Goal: Find contact information: Find contact information

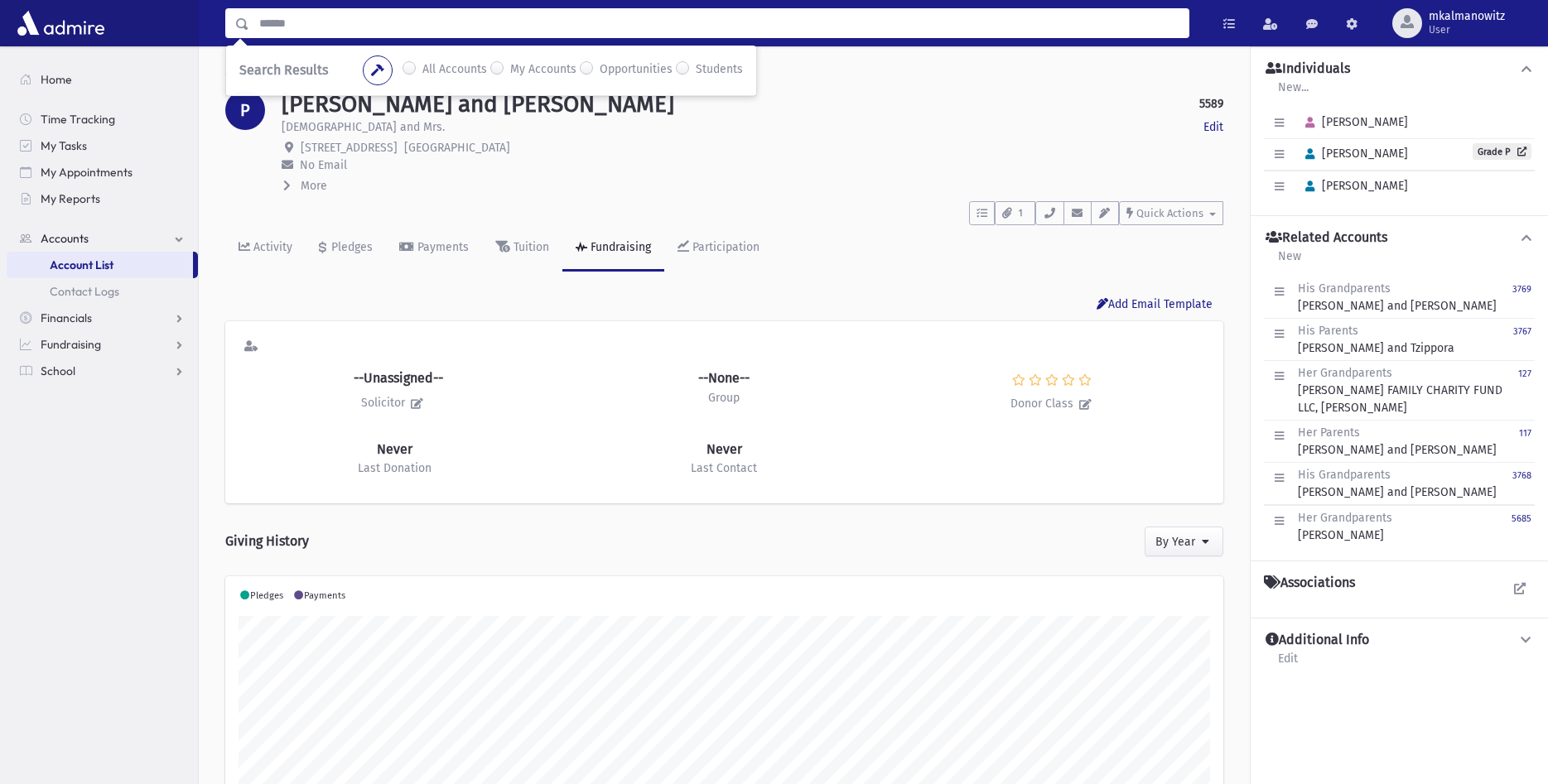
scroll to position [260, 998]
click at [380, 16] on input "Search" at bounding box center [718, 23] width 939 height 30
type input "******"
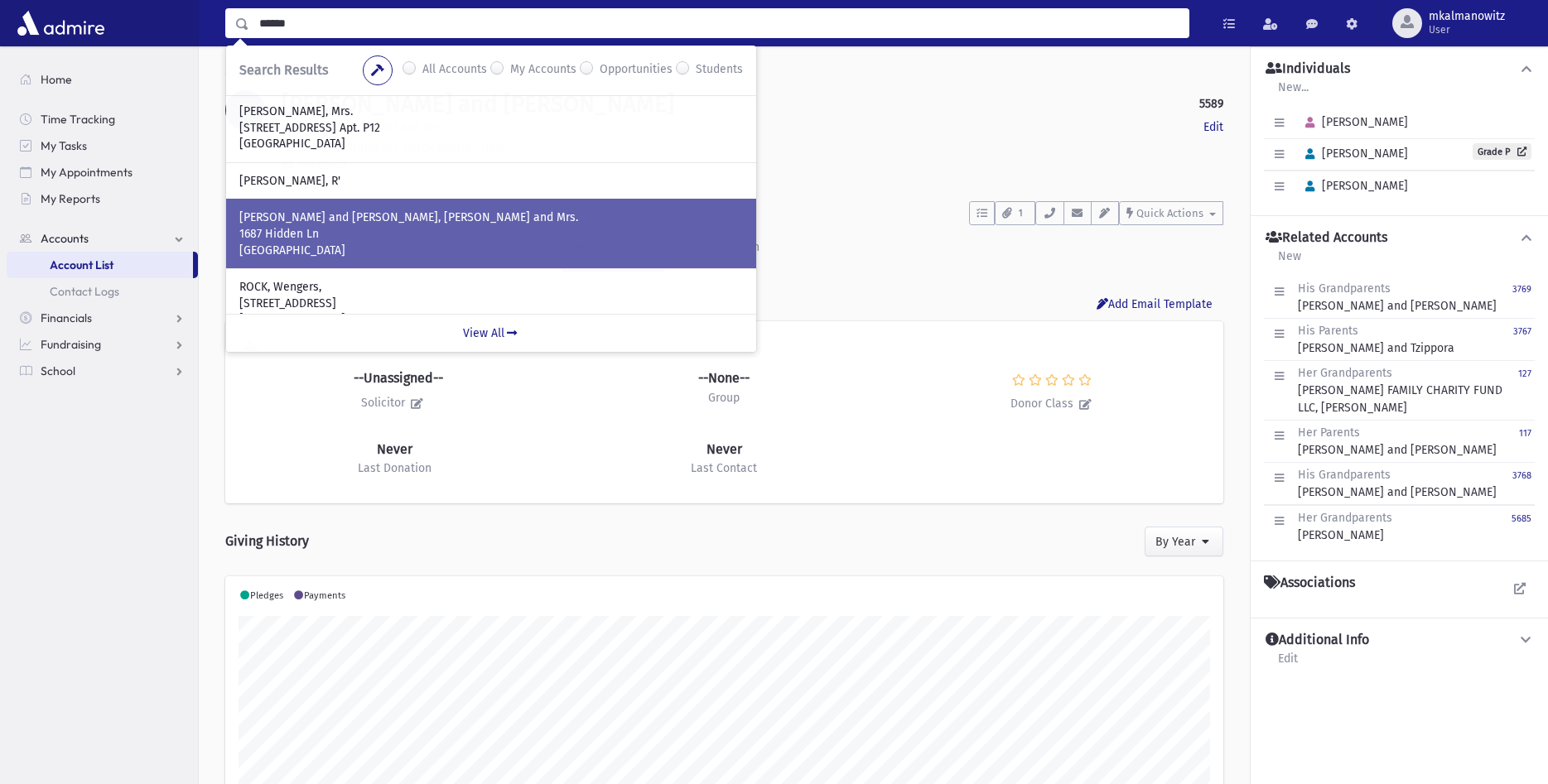
scroll to position [426, 0]
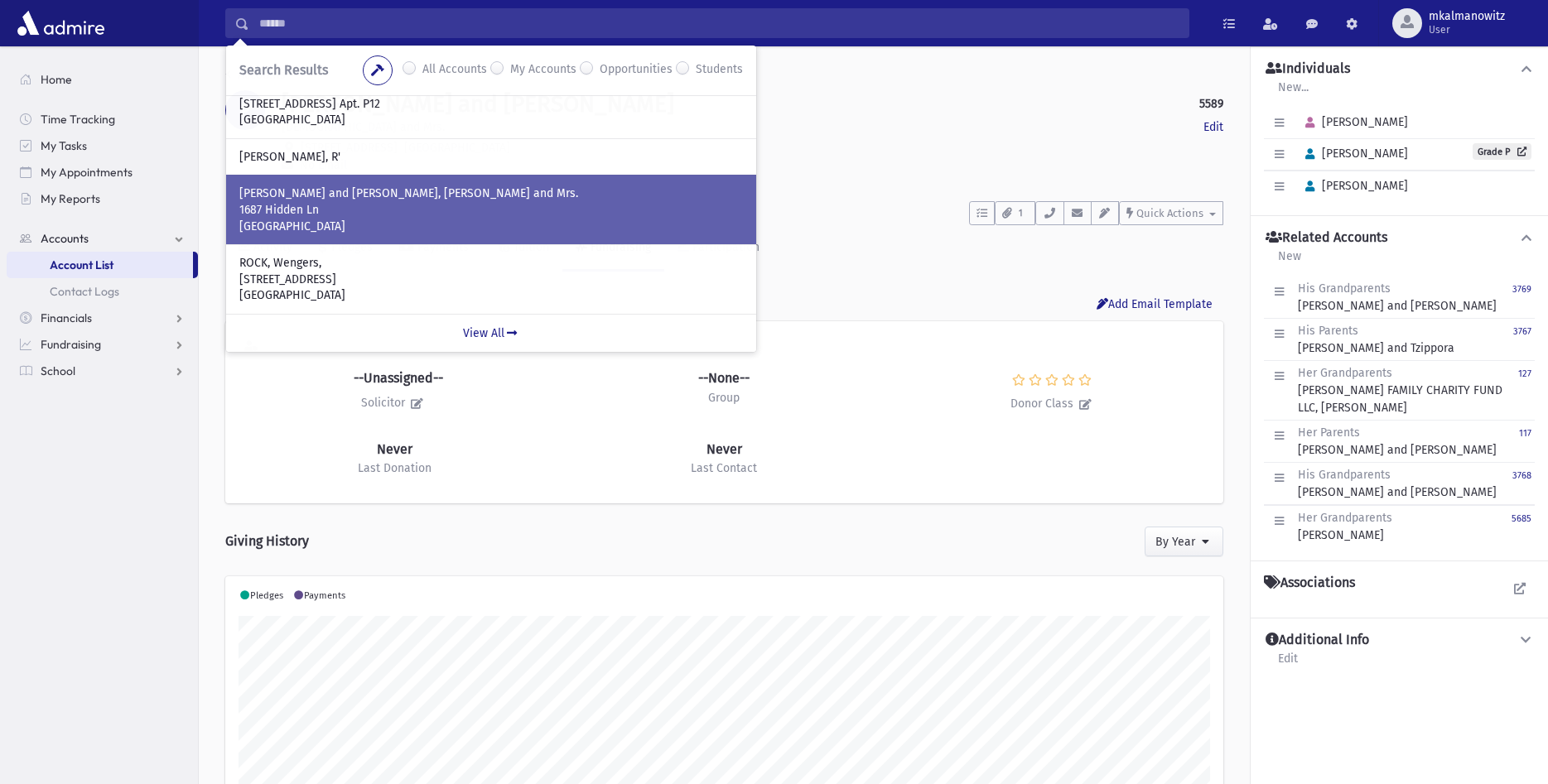
click at [356, 209] on p "1687 Hidden Ln" at bounding box center [491, 210] width 503 height 16
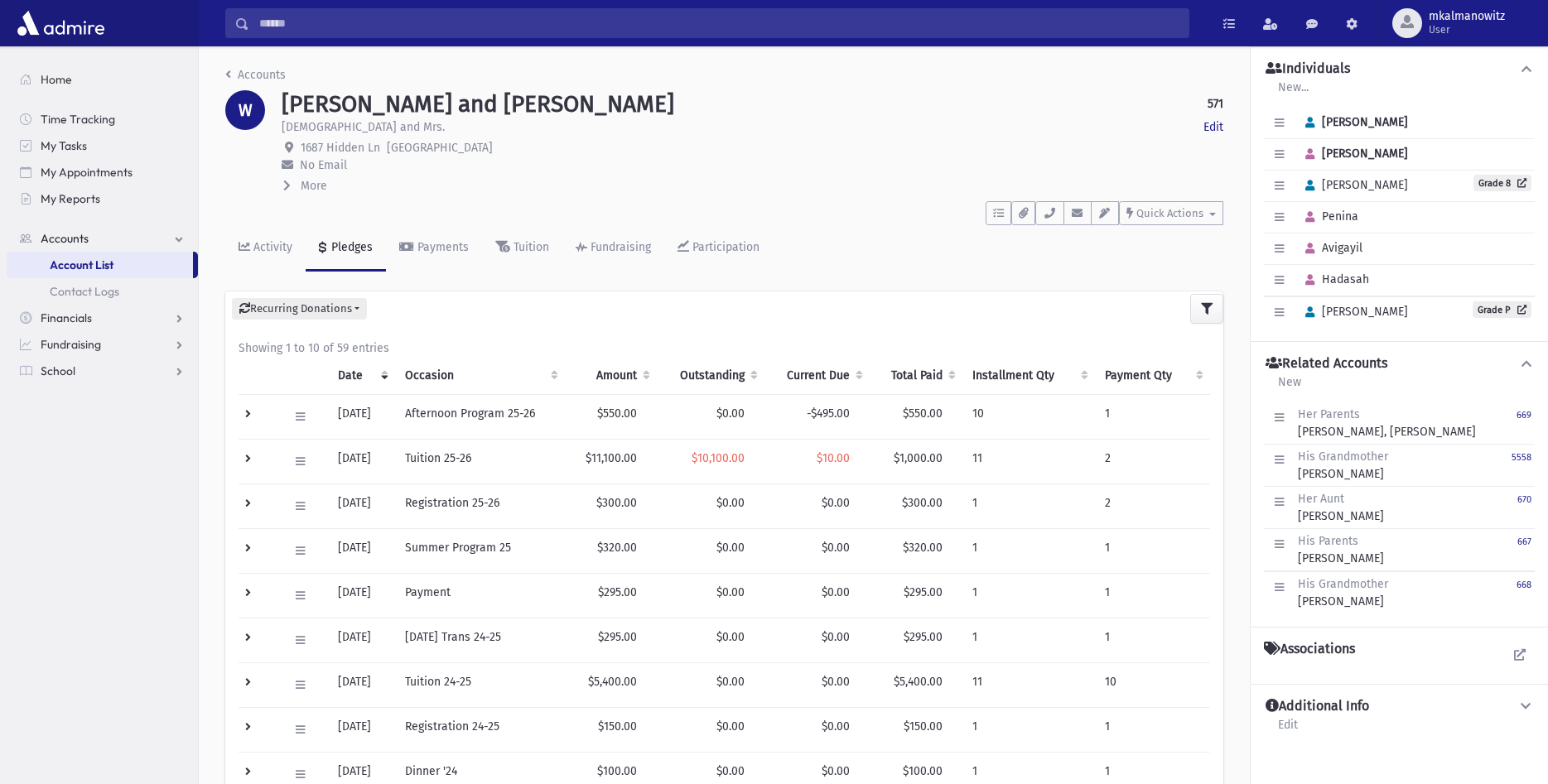
drag, startPoint x: 492, startPoint y: 146, endPoint x: 300, endPoint y: 147, distance: 192.0
click at [300, 147] on p "1687 Hidden Ln Lakewood, NJ 08701" at bounding box center [752, 148] width 941 height 17
copy span "1687 Hidden Ln Lakewood, NJ 08701"
click at [335, 20] on input "Search" at bounding box center [718, 23] width 939 height 30
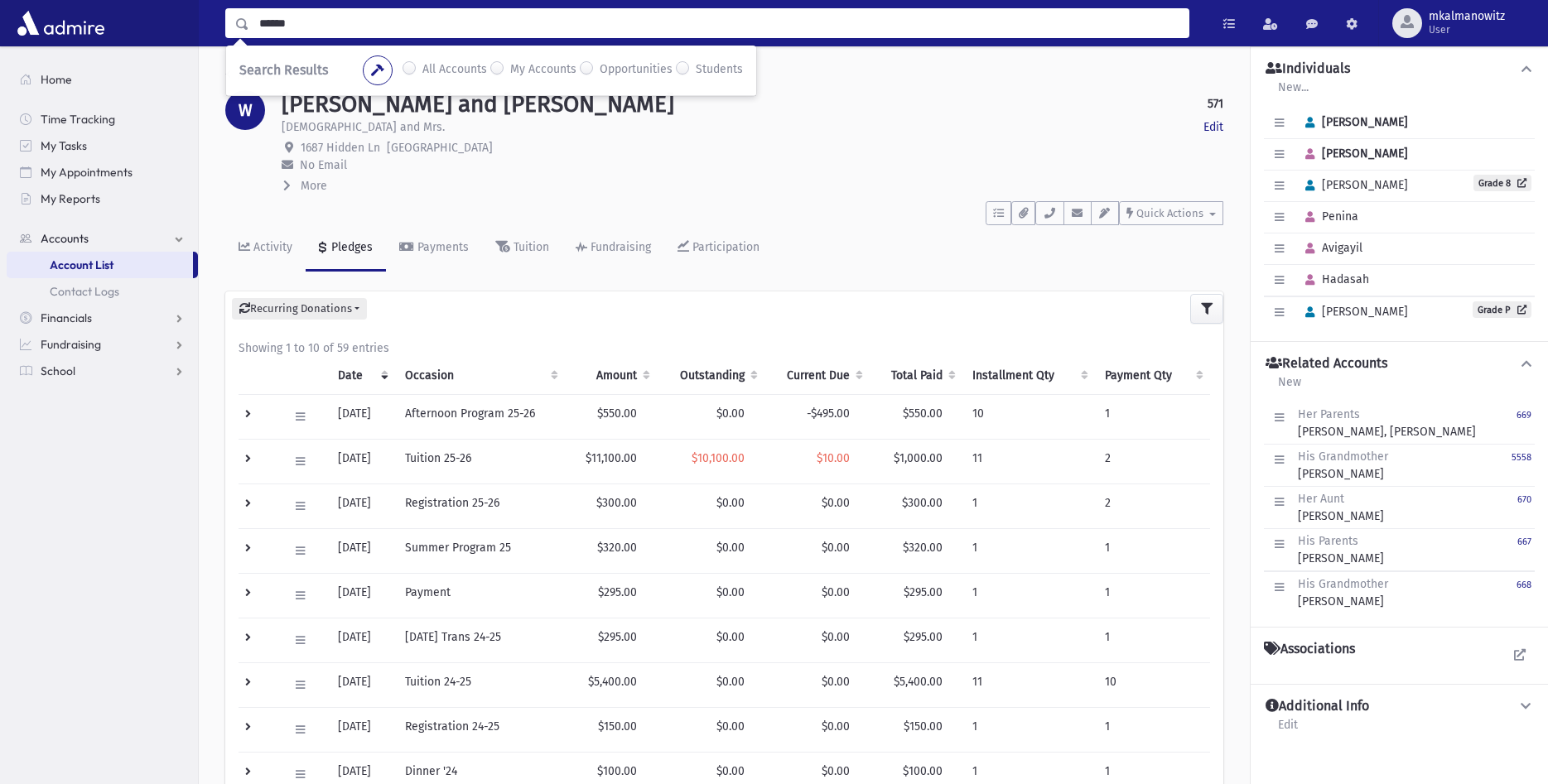
type input "******"
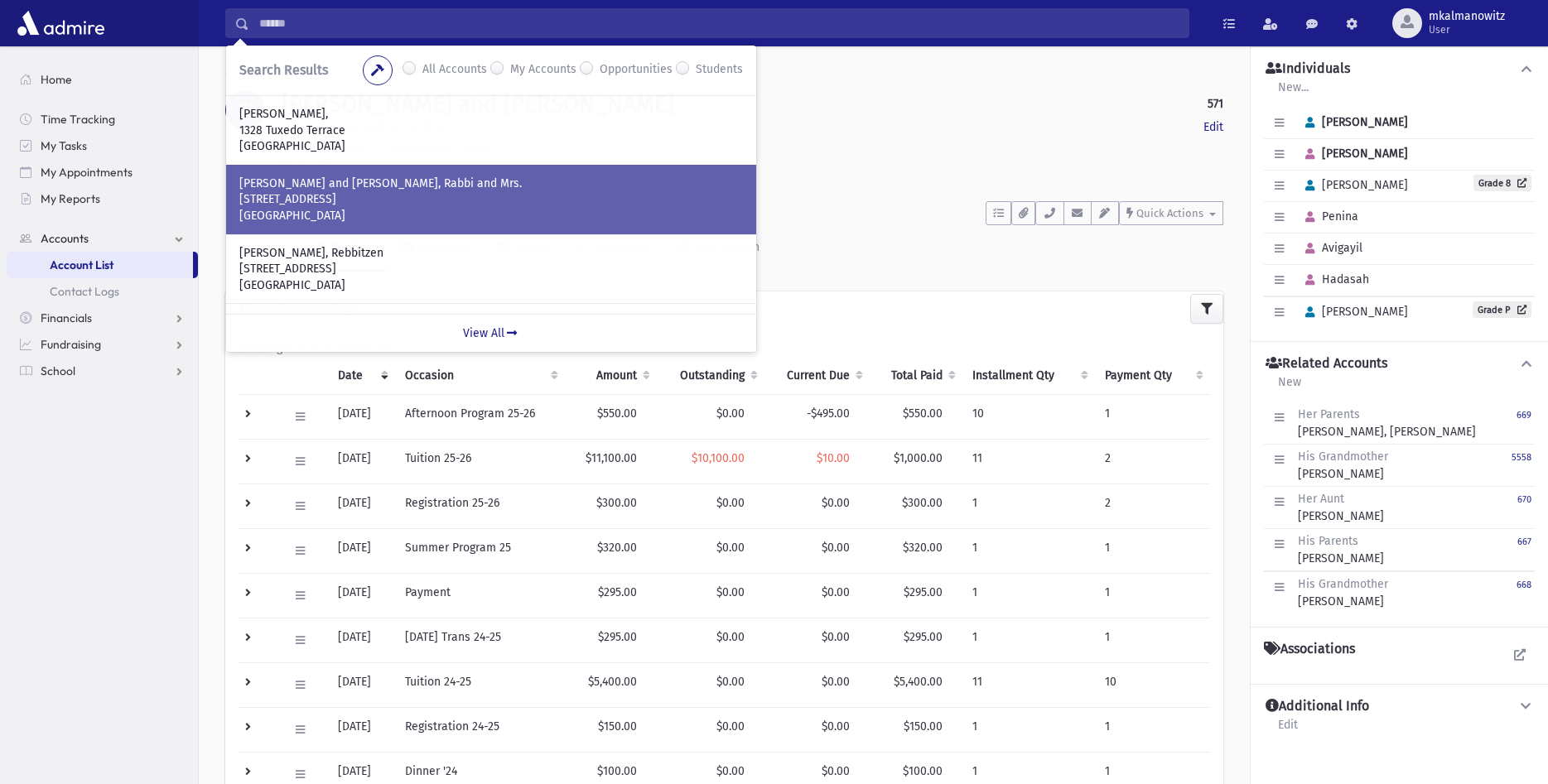
click at [324, 198] on p "1 Empire Lane" at bounding box center [491, 199] width 503 height 16
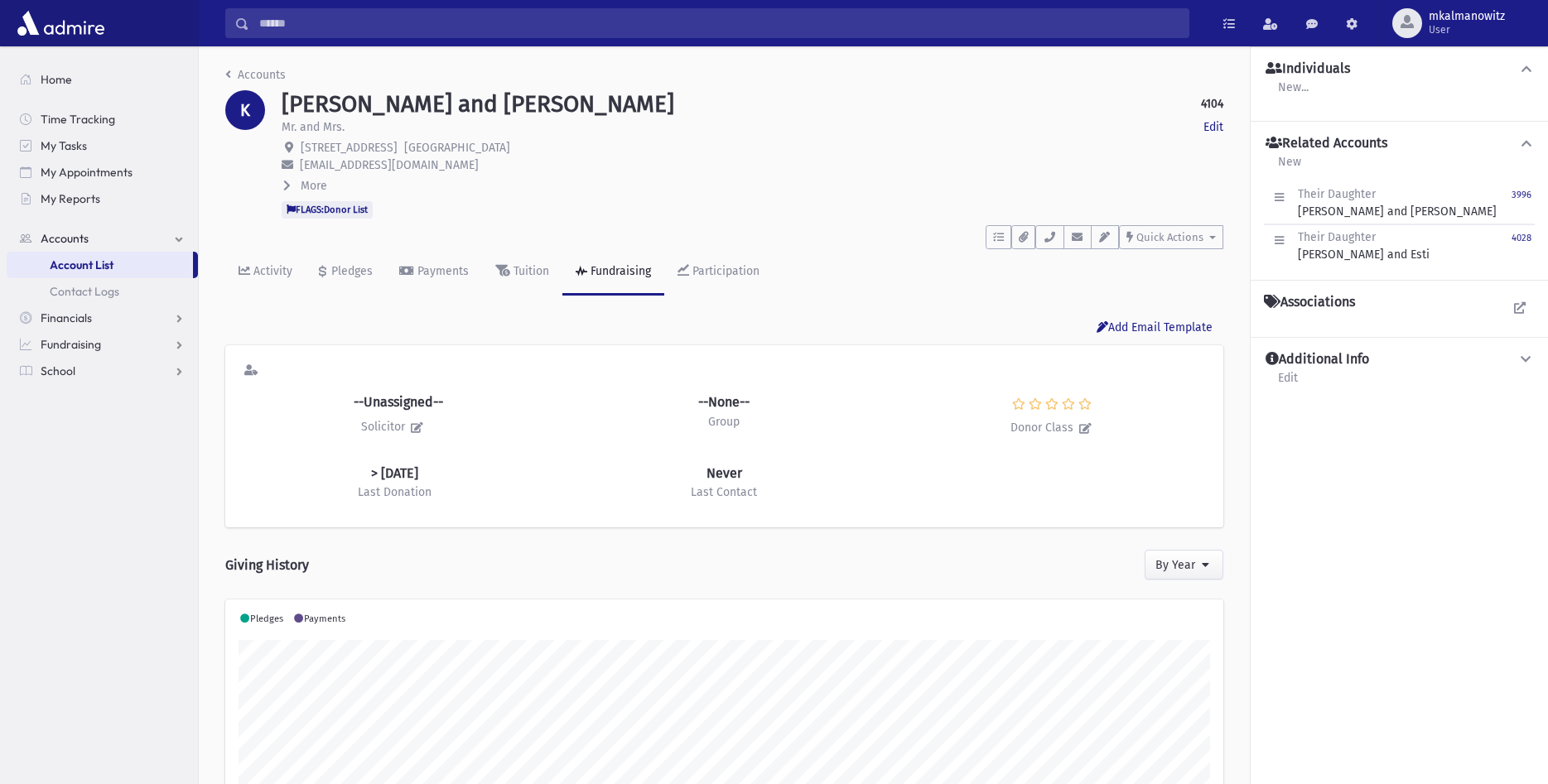
scroll to position [260, 998]
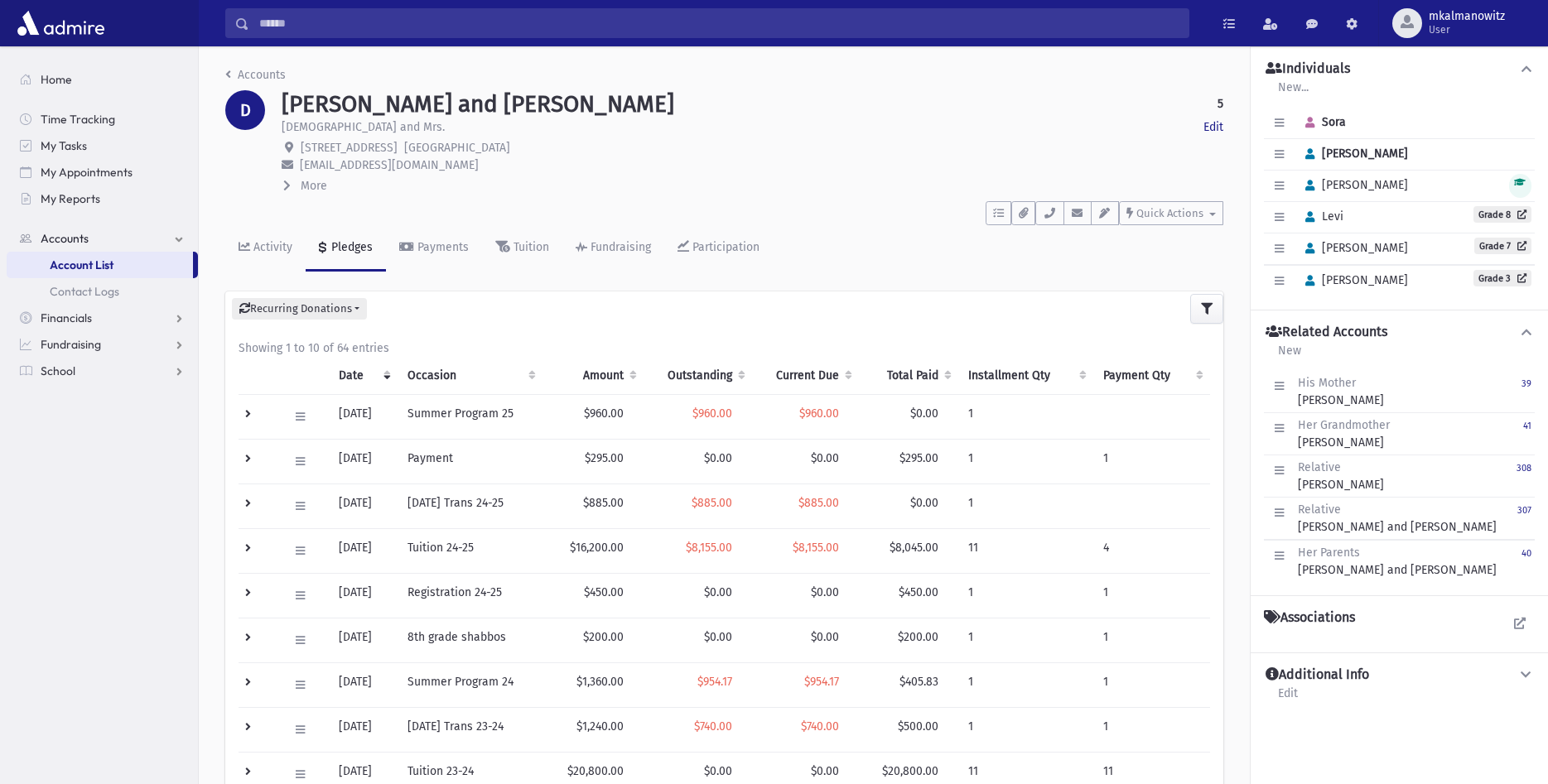
click at [399, 26] on input "Search" at bounding box center [718, 23] width 939 height 30
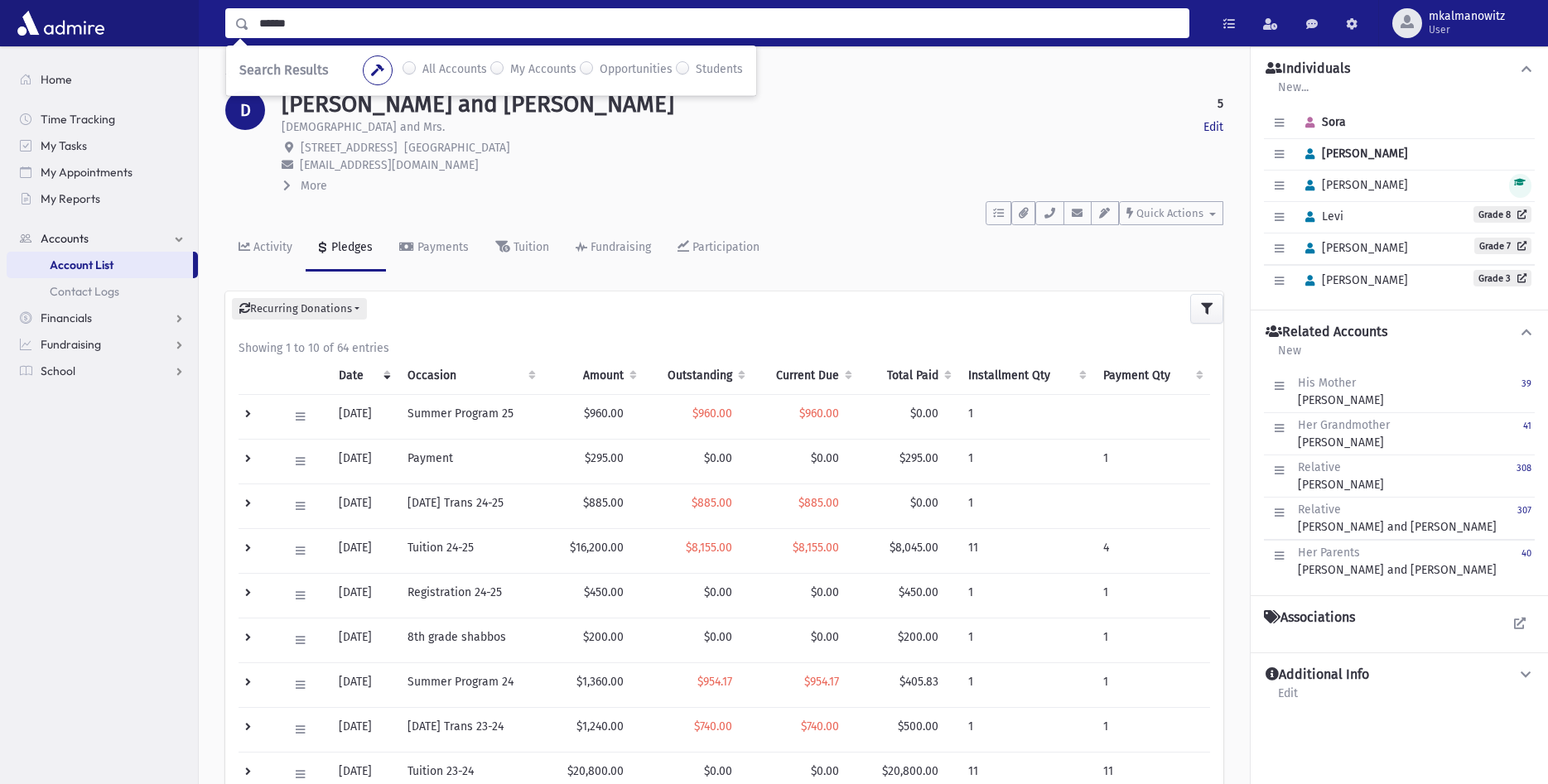
type input "******"
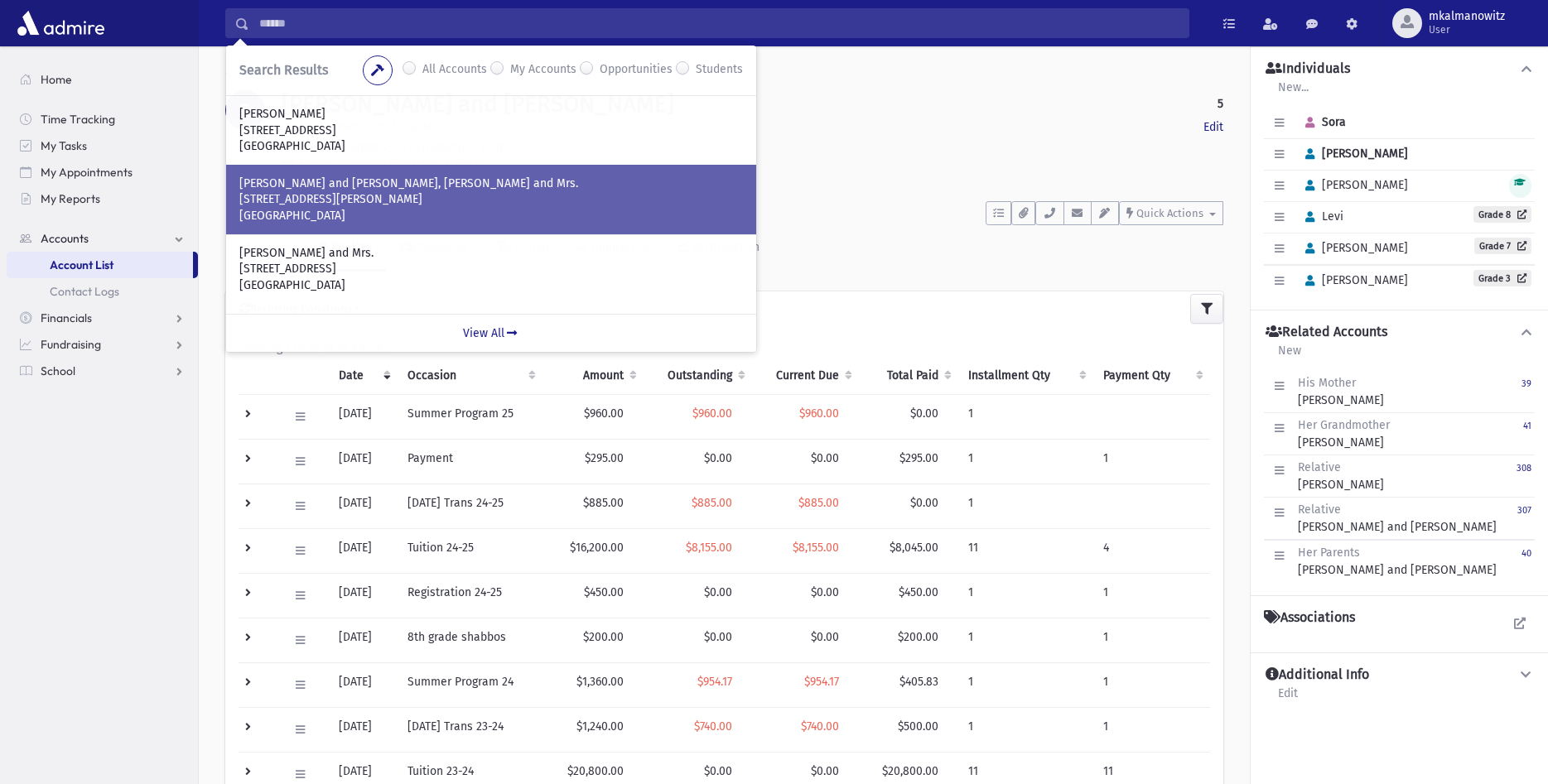
click at [462, 198] on p "858 Morris Ave" at bounding box center [491, 199] width 503 height 16
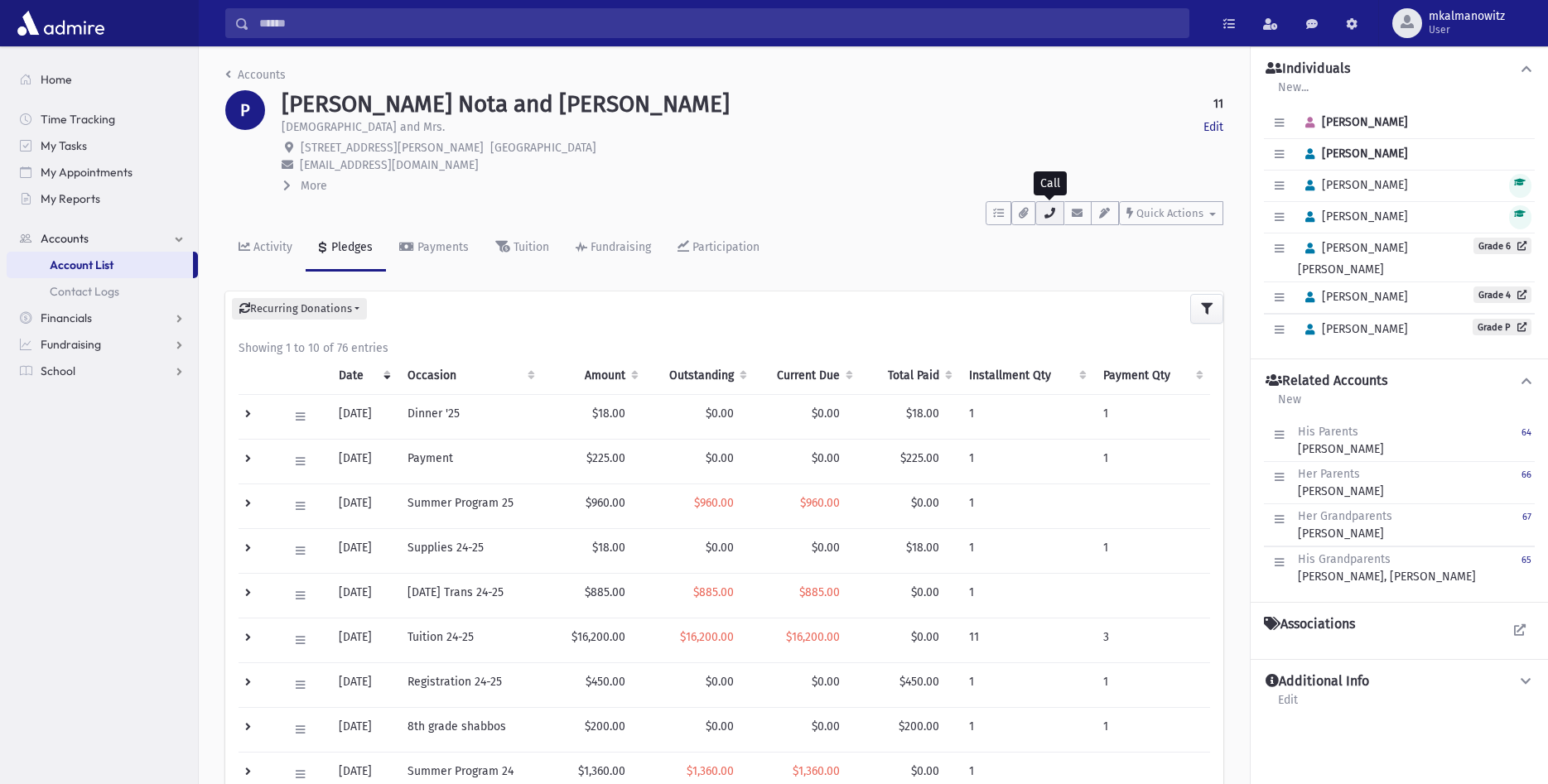
click at [1049, 221] on button "button" at bounding box center [1048, 213] width 28 height 24
click at [870, 162] on p "[EMAIL_ADDRESS][DOMAIN_NAME]" at bounding box center [752, 166] width 941 height 17
click at [438, 250] on div "Payments" at bounding box center [441, 247] width 54 height 15
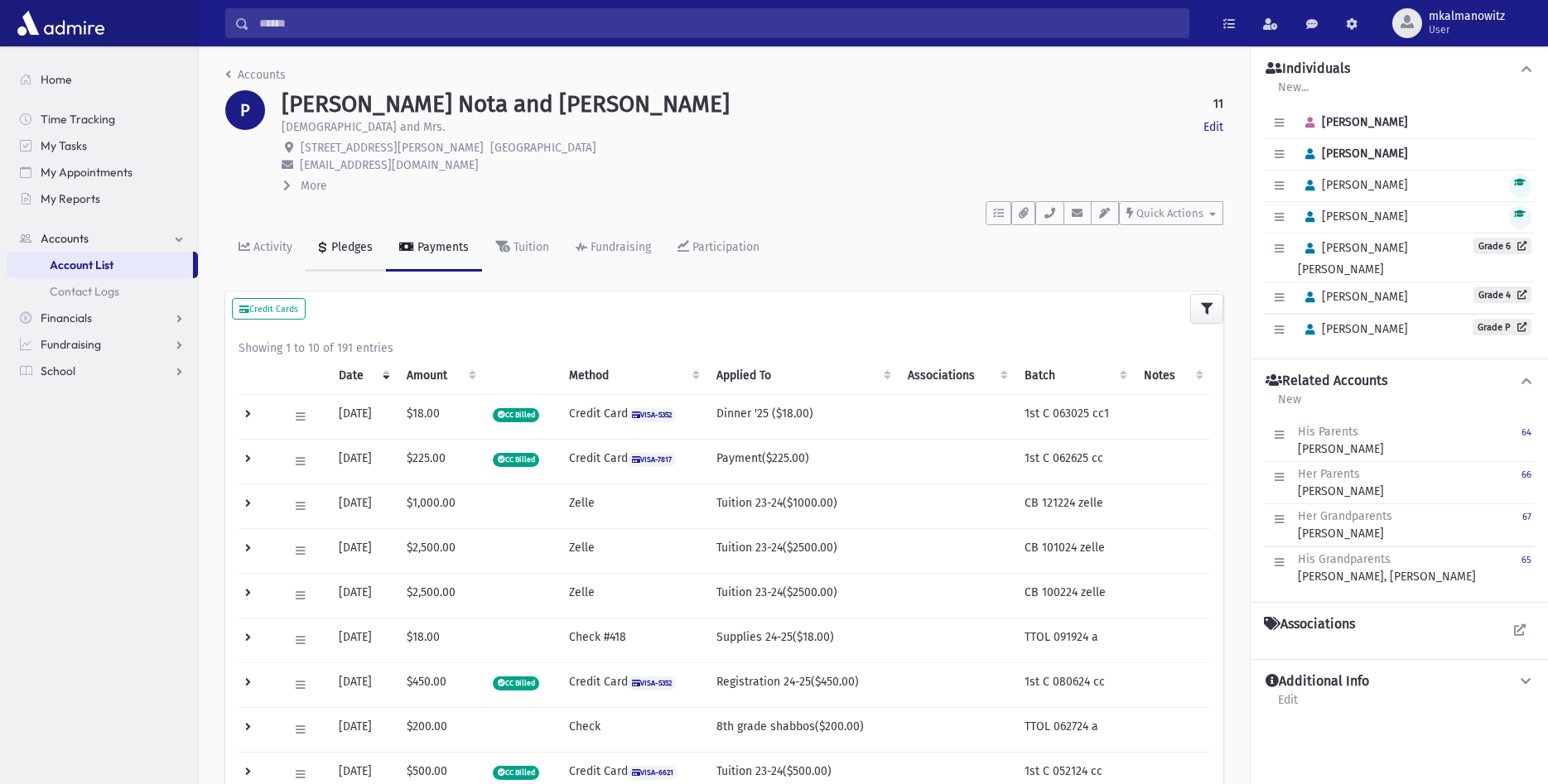
click at [353, 250] on div "Pledges" at bounding box center [350, 247] width 45 height 15
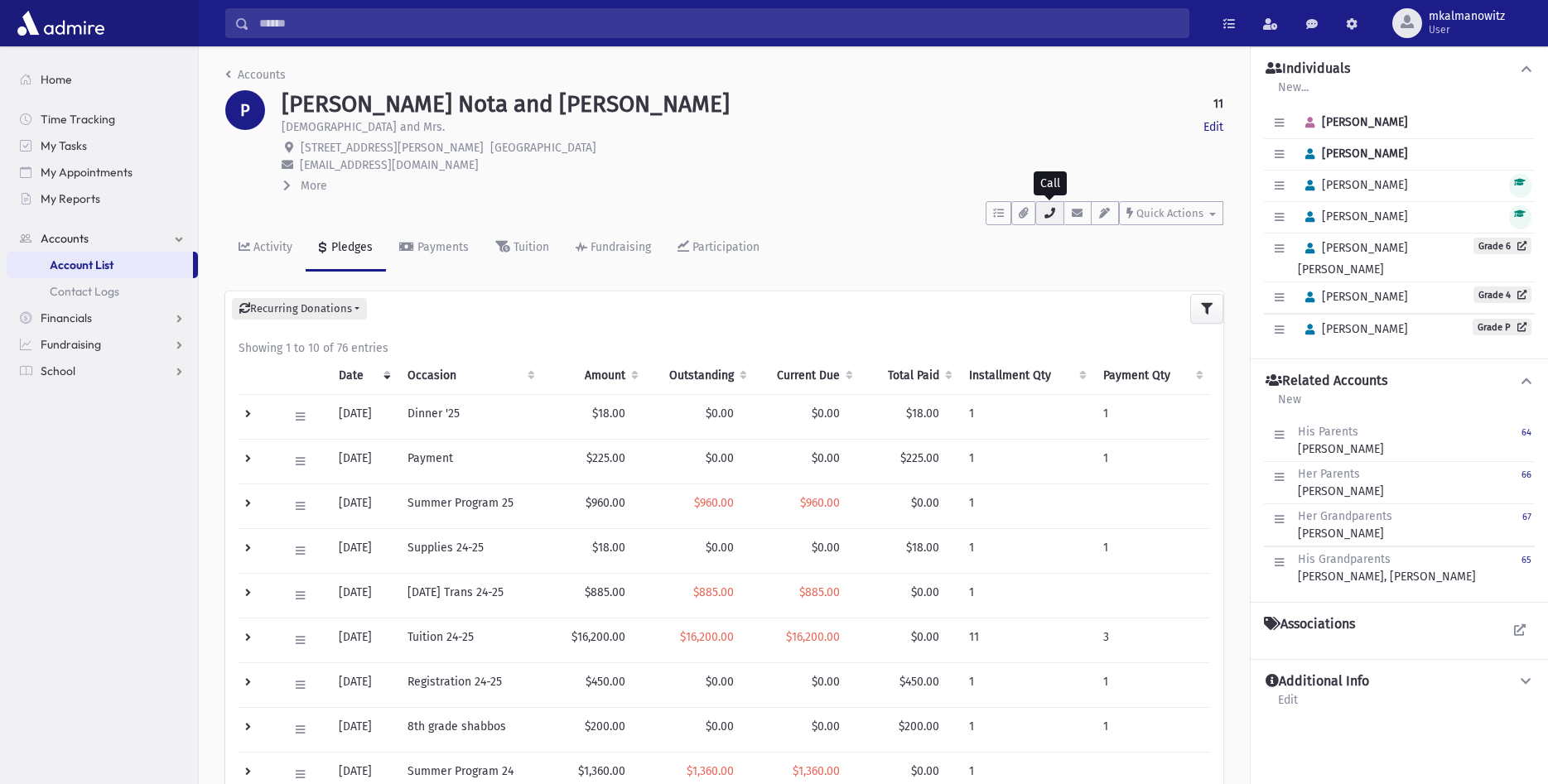
click at [1053, 215] on icon "button" at bounding box center [1049, 213] width 14 height 11
click at [820, 165] on p "[EMAIL_ADDRESS][DOMAIN_NAME]" at bounding box center [752, 166] width 941 height 17
click at [1051, 214] on icon "button" at bounding box center [1049, 213] width 14 height 11
